Goal: Information Seeking & Learning: Learn about a topic

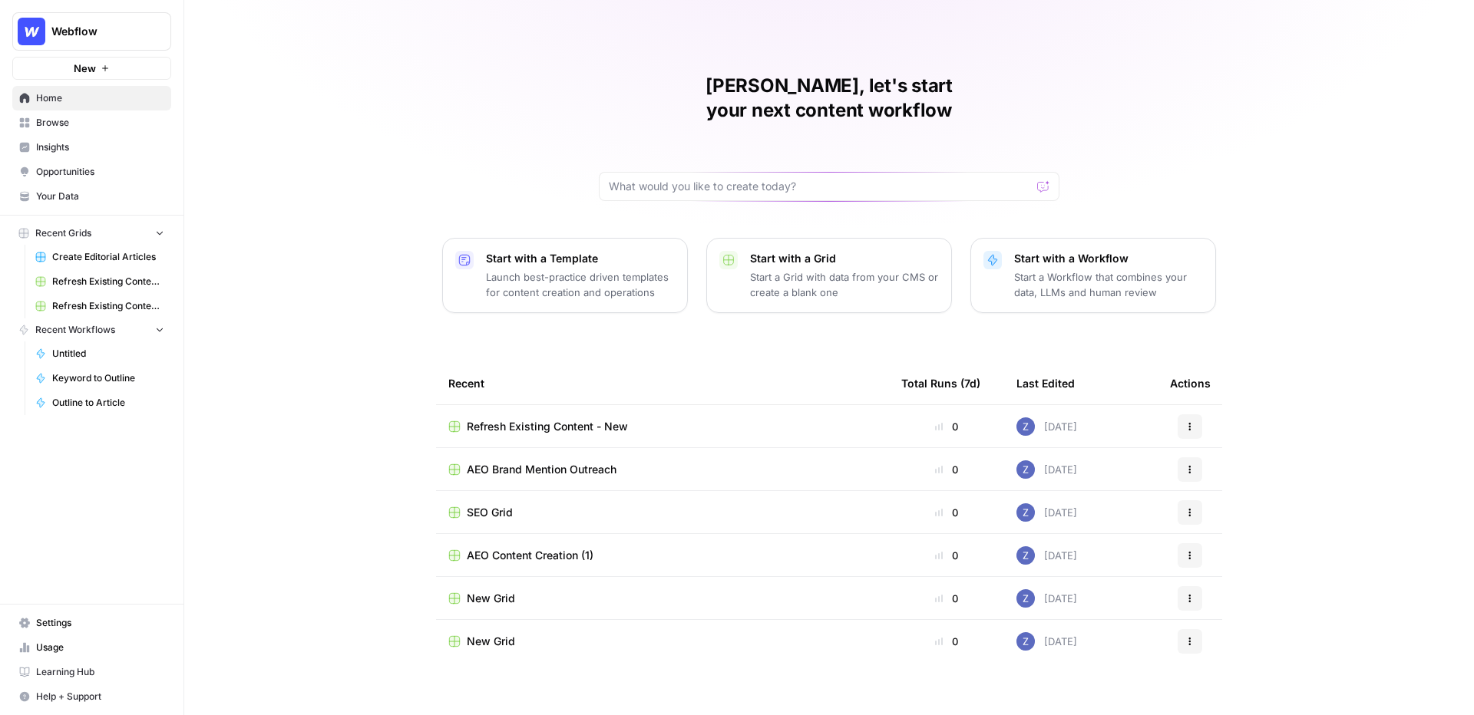
click at [64, 126] on span "Browse" at bounding box center [100, 123] width 128 height 14
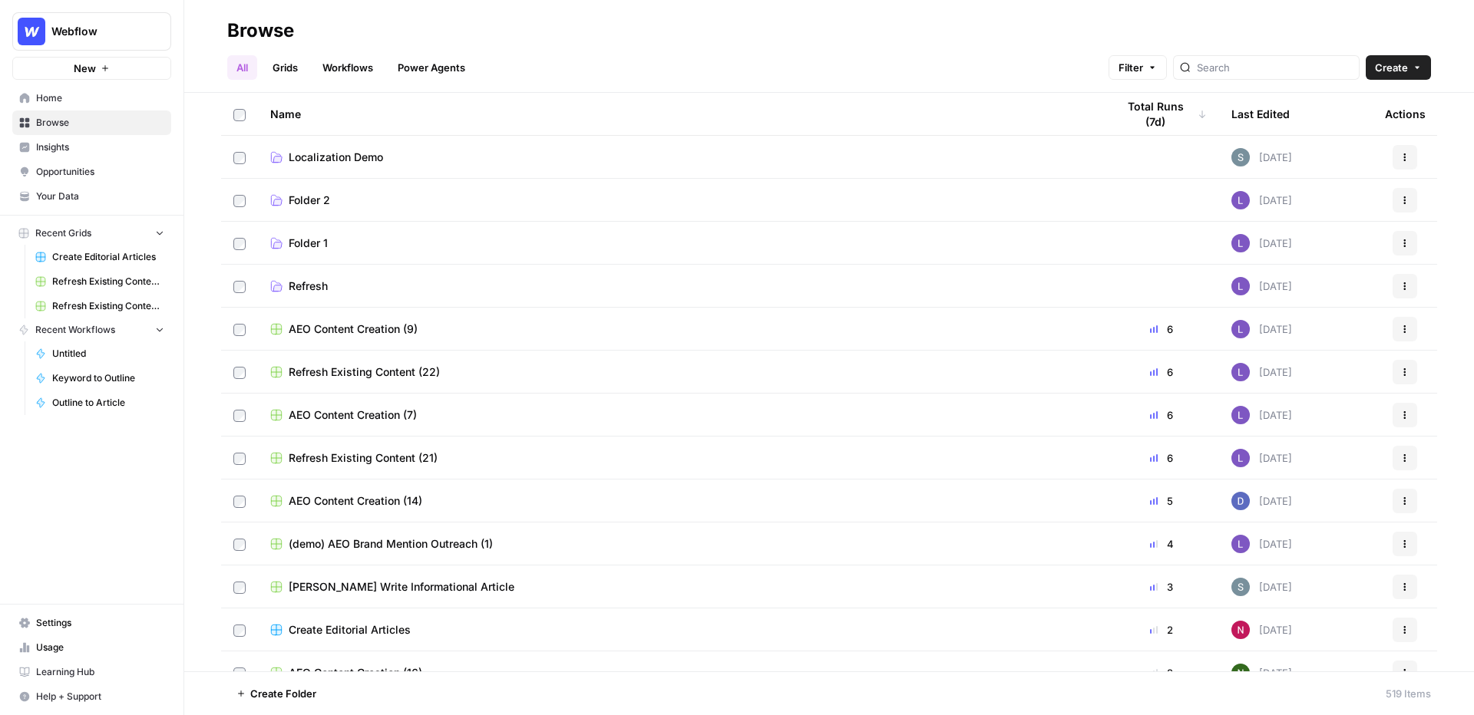
click at [337, 147] on td "Localization Demo" at bounding box center [681, 157] width 846 height 42
click at [378, 150] on span "Localization Demo" at bounding box center [336, 157] width 94 height 15
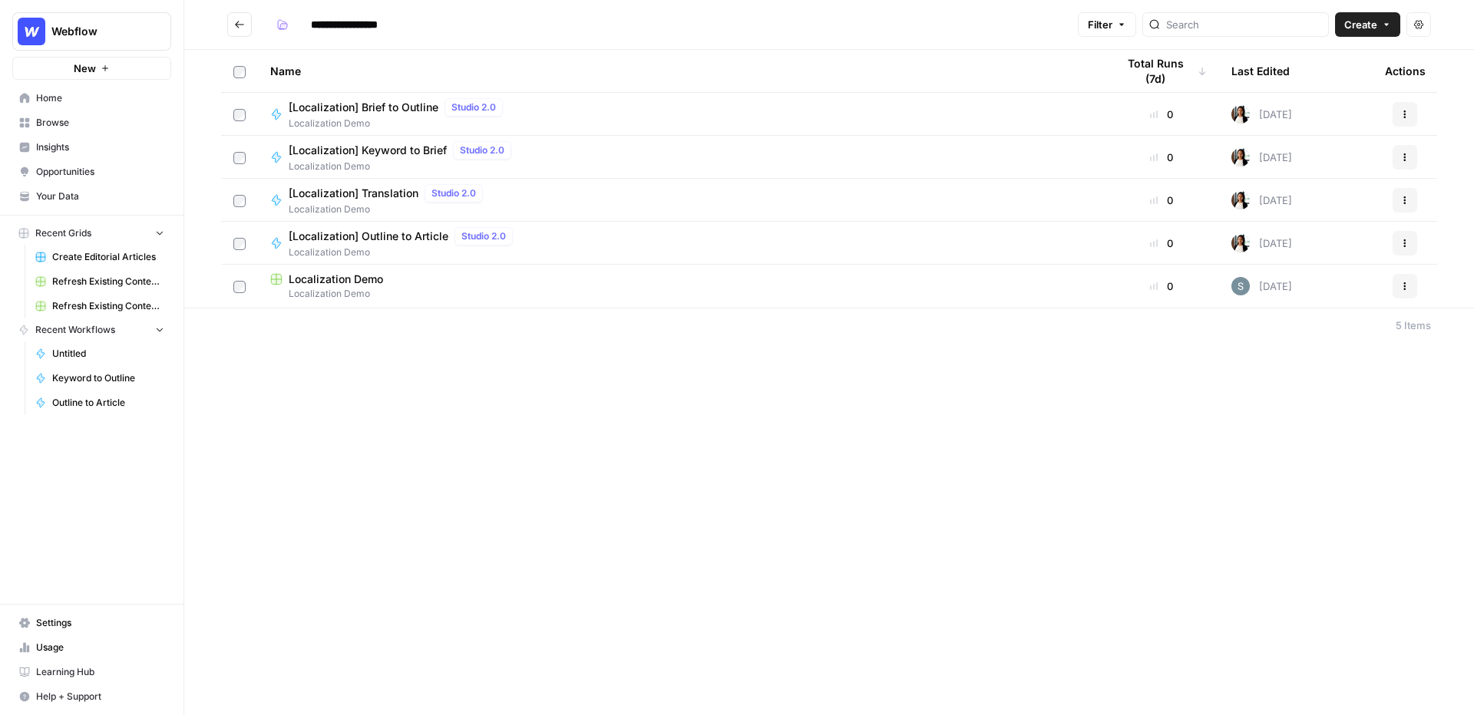
click at [324, 276] on span "Localization Demo" at bounding box center [336, 279] width 94 height 15
